Goal: Transaction & Acquisition: Purchase product/service

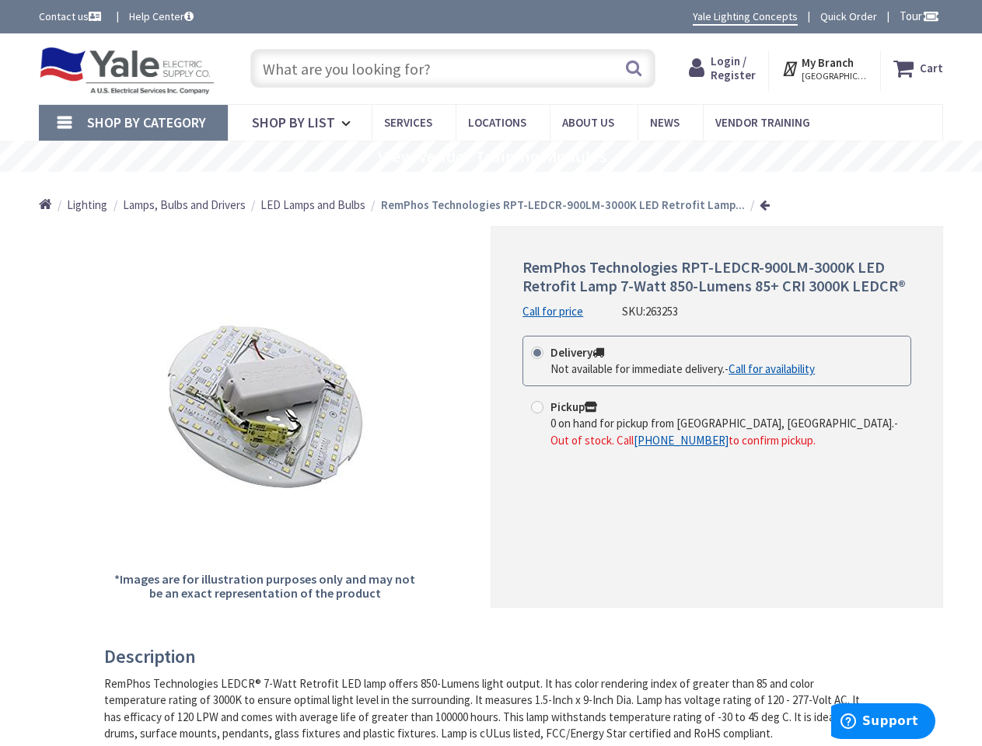
click at [491, 373] on div "RemPhos Technologies RPT-LEDCR-900LM-3000K LED Retrofit Lamp 7-Watt 850-Lumens …" at bounding box center [717, 417] width 452 height 382
click at [917, 16] on span "Tour" at bounding box center [919, 16] width 40 height 15
click at [826, 68] on strong "My Branch" at bounding box center [828, 62] width 52 height 15
click at [133, 123] on span "Shop By Category" at bounding box center [146, 123] width 119 height 18
click at [491, 156] on rs-slide "View Vendor Training Modules" at bounding box center [491, 156] width 982 height 31
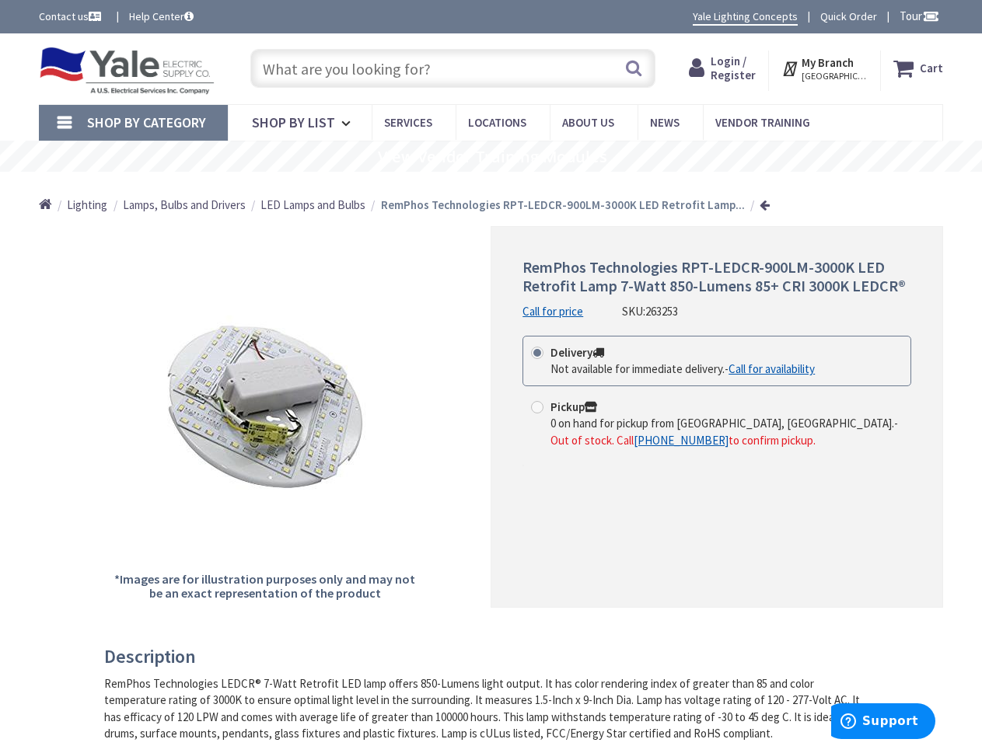
click at [717, 411] on label "Pickup 0 on hand for pickup from [GEOGRAPHIC_DATA], [GEOGRAPHIC_DATA]. - Out of…" at bounding box center [717, 424] width 372 height 50
click at [545, 411] on input "Pickup 0 on hand for pickup from [GEOGRAPHIC_DATA], [GEOGRAPHIC_DATA]. - Out of…" at bounding box center [540, 407] width 10 height 10
radio input "true"
click at [484, 657] on h3 "Description" at bounding box center [484, 657] width 761 height 20
click at [883, 721] on span "Support" at bounding box center [890, 721] width 56 height 14
